Goal: Communication & Community: Connect with others

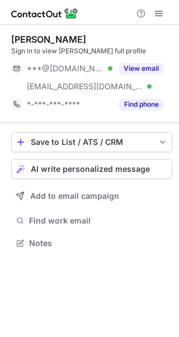
scroll to position [235, 179]
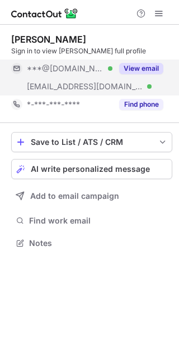
click at [154, 66] on button "View email" at bounding box center [141, 68] width 44 height 11
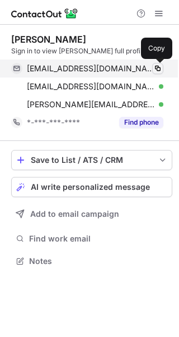
click at [159, 66] on span at bounding box center [158, 68] width 9 height 9
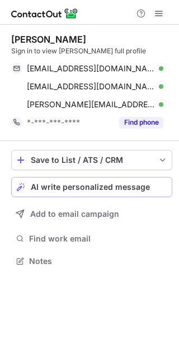
click at [137, 183] on span "AI write personalized message" at bounding box center [90, 186] width 119 height 9
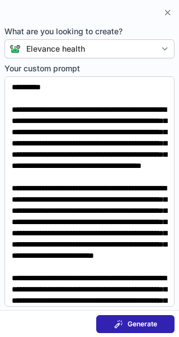
click at [144, 319] on span "Generate" at bounding box center [143, 323] width 30 height 9
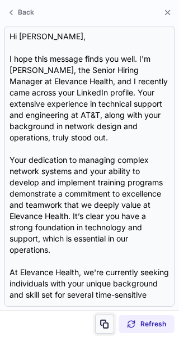
click at [107, 323] on span at bounding box center [104, 323] width 9 height 9
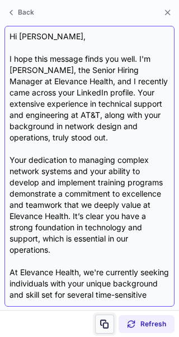
drag, startPoint x: 107, startPoint y: 323, endPoint x: 90, endPoint y: 278, distance: 47.7
click at [90, 278] on div "Back Hi Craig, I hope this message finds you well. I'm Katherine McKinnon, the …" at bounding box center [89, 168] width 179 height 337
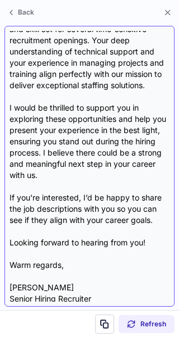
scroll to position [291, 0]
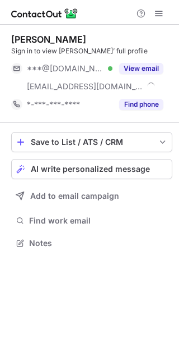
scroll to position [235, 179]
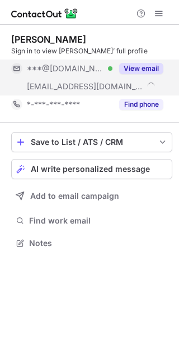
click at [153, 70] on button "View email" at bounding box center [141, 68] width 44 height 11
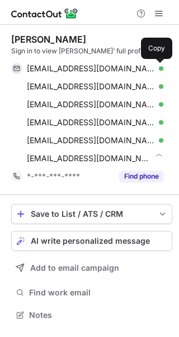
scroll to position [307, 179]
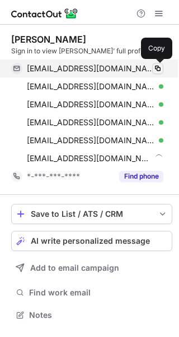
click at [158, 67] on span at bounding box center [158, 68] width 9 height 9
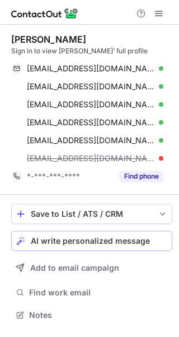
click at [131, 235] on button "AI write personalized message" at bounding box center [92, 241] width 162 height 20
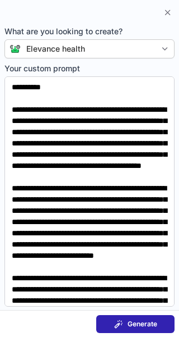
click at [139, 317] on button "Generate" at bounding box center [135, 324] width 79 height 18
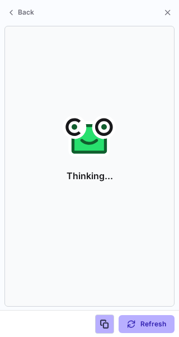
scroll to position [289, 179]
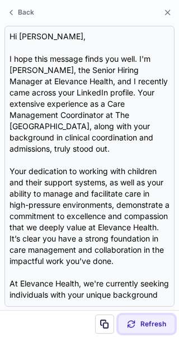
click at [139, 324] on div "Refresh" at bounding box center [146, 323] width 39 height 9
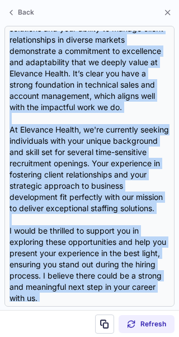
scroll to position [279, 0]
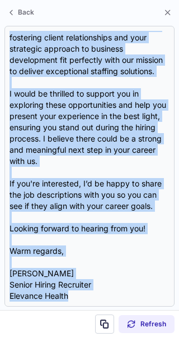
drag, startPoint x: 10, startPoint y: 38, endPoint x: 27, endPoint y: 388, distance: 350.4
click at [27, 336] on html "Charles Brooks Sign in to view Charles’ full profile charleslbrooks@gmail.com V…" at bounding box center [89, 168] width 179 height 337
copy div "Hi Charles, I hope this message finds you well. I'm Katherine McKinnon, the Sen…"
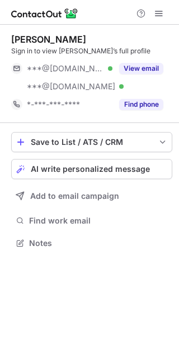
scroll to position [235, 179]
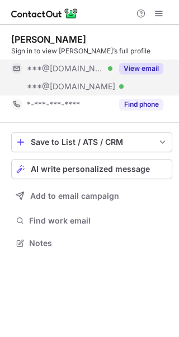
click at [150, 68] on button "View email" at bounding box center [141, 68] width 44 height 11
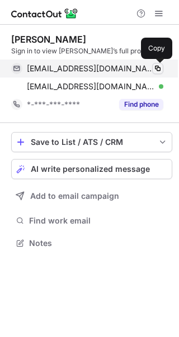
click at [158, 66] on span at bounding box center [158, 68] width 9 height 9
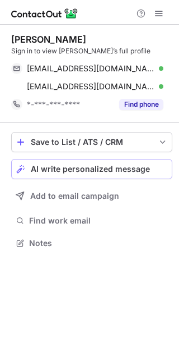
click at [139, 166] on span "AI write personalized message" at bounding box center [90, 168] width 119 height 9
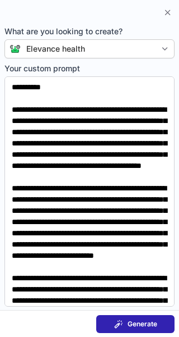
click at [140, 321] on span "Generate" at bounding box center [143, 323] width 30 height 9
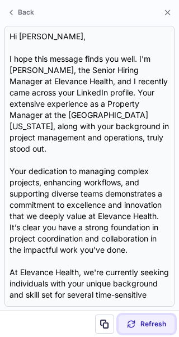
click at [149, 331] on button "Refresh" at bounding box center [147, 324] width 56 height 18
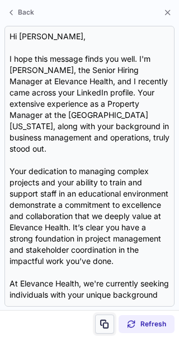
click at [105, 318] on button at bounding box center [104, 323] width 19 height 19
click at [102, 327] on span at bounding box center [104, 323] width 9 height 9
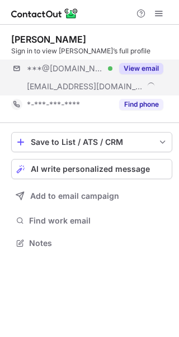
scroll to position [235, 179]
click at [154, 67] on button "View email" at bounding box center [141, 68] width 44 height 11
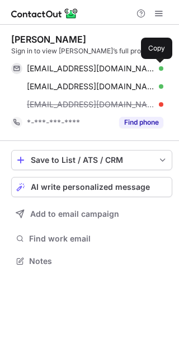
scroll to position [253, 179]
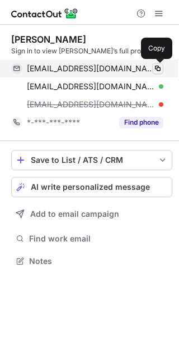
click at [158, 67] on span at bounding box center [158, 68] width 9 height 9
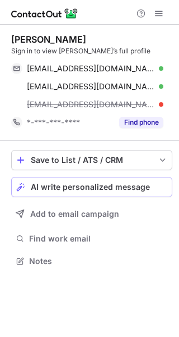
click at [135, 182] on span "AI write personalized message" at bounding box center [90, 186] width 119 height 9
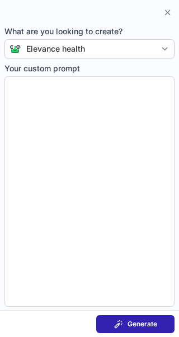
type textarea "**********"
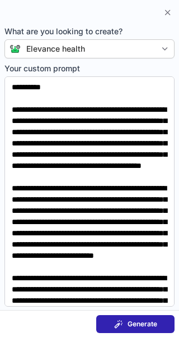
click at [146, 326] on span "Generate" at bounding box center [143, 323] width 30 height 9
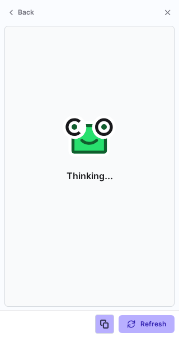
scroll to position [235, 179]
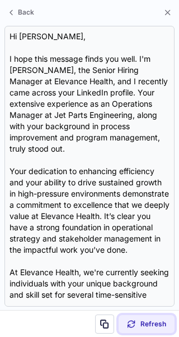
click at [146, 326] on span "Refresh" at bounding box center [154, 323] width 26 height 9
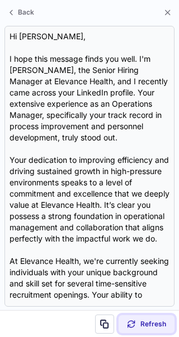
click at [145, 326] on span "Refresh" at bounding box center [154, 323] width 26 height 9
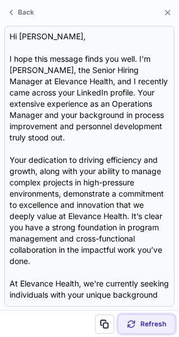
click at [158, 326] on span "Refresh" at bounding box center [154, 323] width 26 height 9
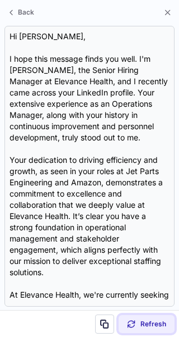
click at [159, 322] on span "Refresh" at bounding box center [154, 323] width 26 height 9
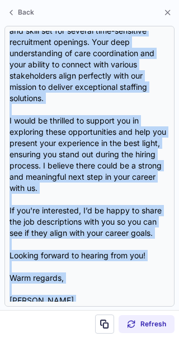
scroll to position [313, 0]
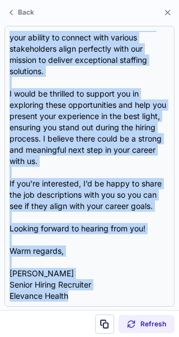
drag, startPoint x: 10, startPoint y: 33, endPoint x: 58, endPoint y: 315, distance: 286.1
click at [58, 315] on div "Back Hi Rhonda, I hope this message finds you well. I'm Katherine McKinnon, the…" at bounding box center [89, 168] width 179 height 337
copy div "Hi Rhonda, I hope this message finds you well. I'm Katherine McKinnon, the Seni…"
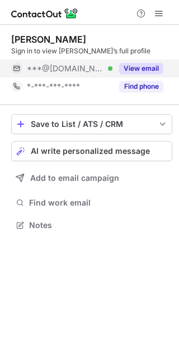
scroll to position [217, 179]
click at [156, 71] on button "View email" at bounding box center [141, 68] width 44 height 11
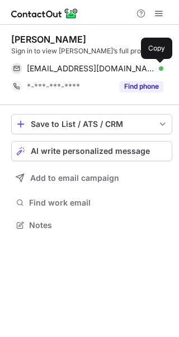
click at [156, 71] on span at bounding box center [158, 68] width 9 height 9
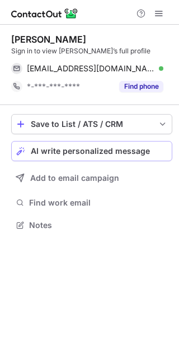
click at [120, 148] on span "AI write personalized message" at bounding box center [90, 150] width 119 height 9
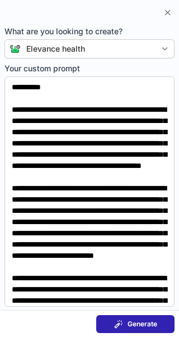
click at [145, 329] on button "Generate" at bounding box center [135, 324] width 79 height 18
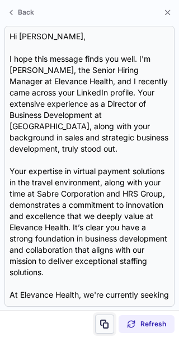
click at [108, 325] on span at bounding box center [104, 323] width 9 height 9
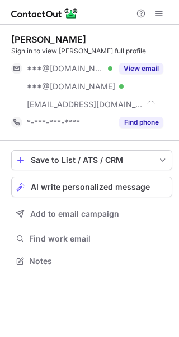
scroll to position [253, 179]
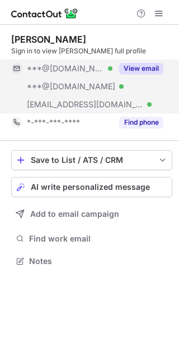
click at [143, 64] on button "View email" at bounding box center [141, 68] width 44 height 11
